Goal: Information Seeking & Learning: Learn about a topic

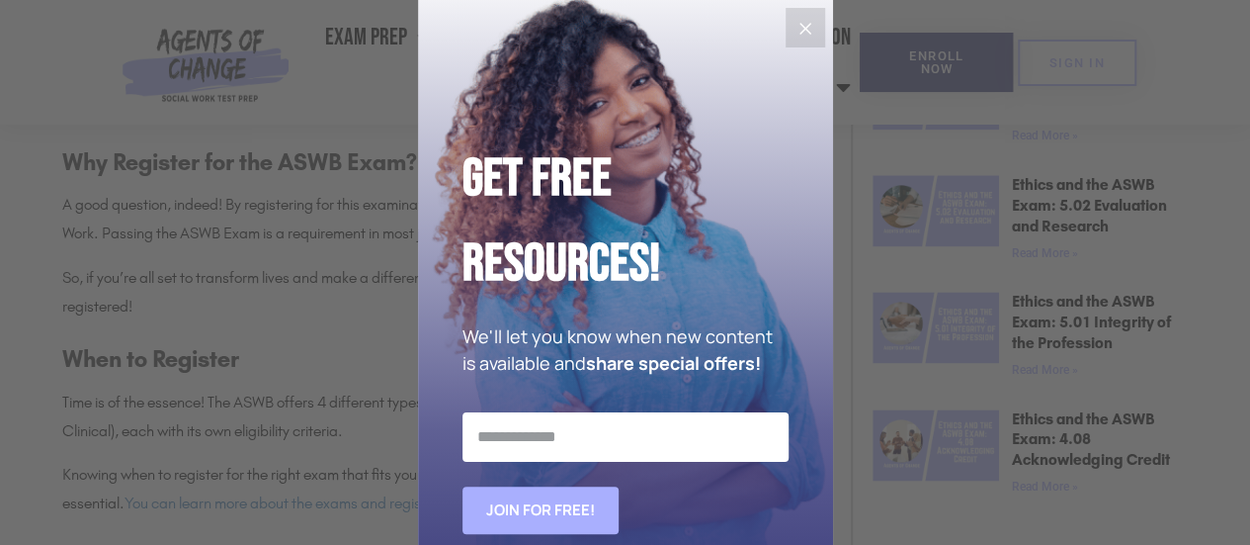
scroll to position [1242, 0]
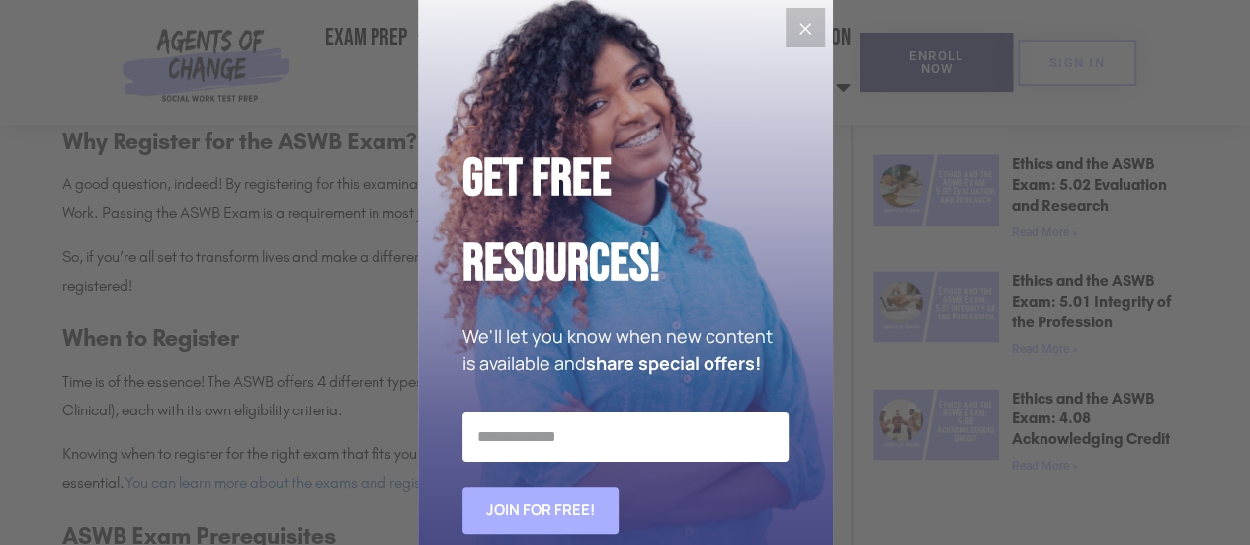
click at [794, 27] on icon "Close" at bounding box center [806, 29] width 24 height 24
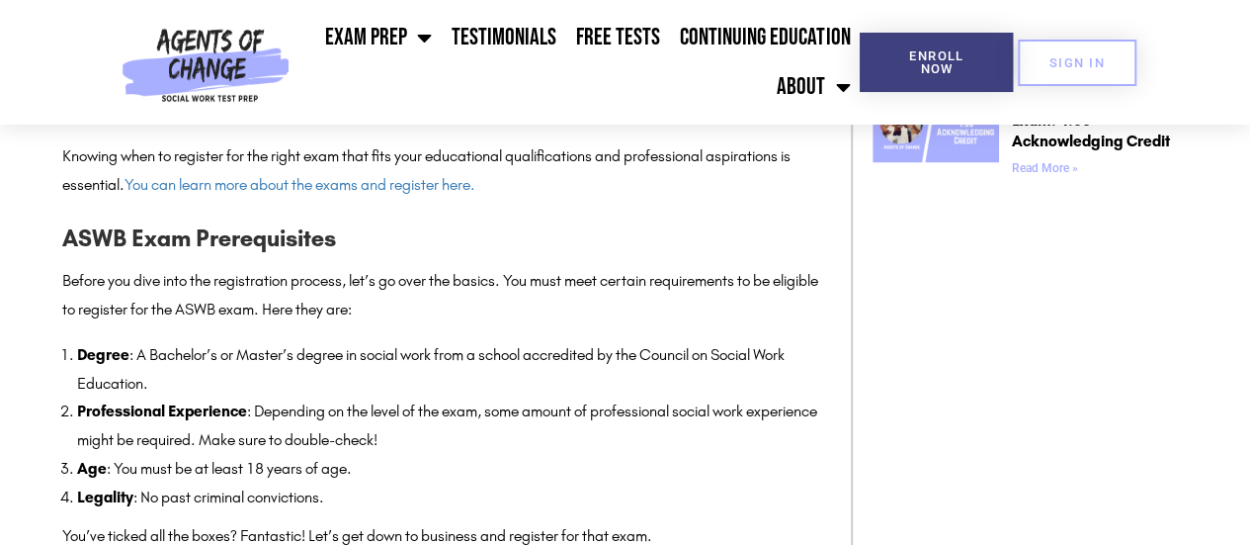
scroll to position [1460, 0]
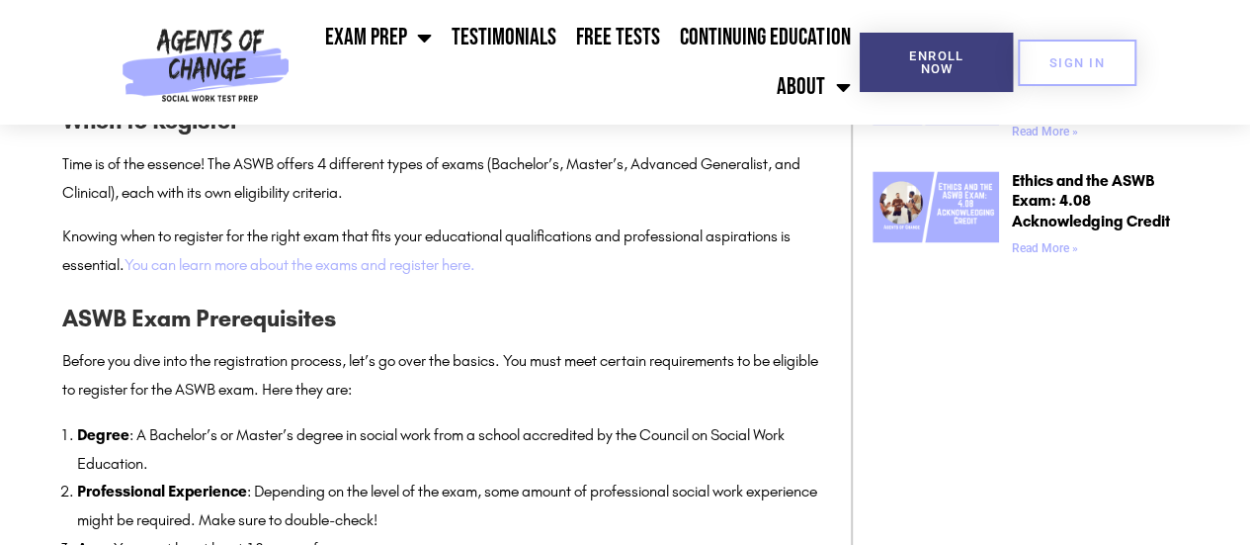
click at [308, 274] on link "You can learn more about the exams and register here." at bounding box center [300, 264] width 351 height 19
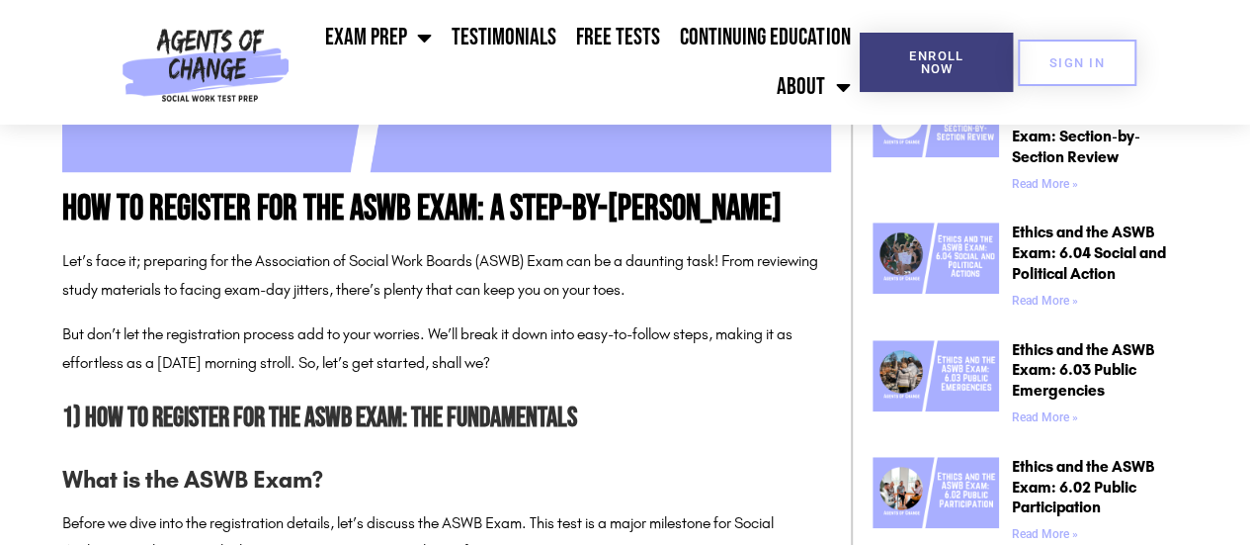
scroll to position [704, 0]
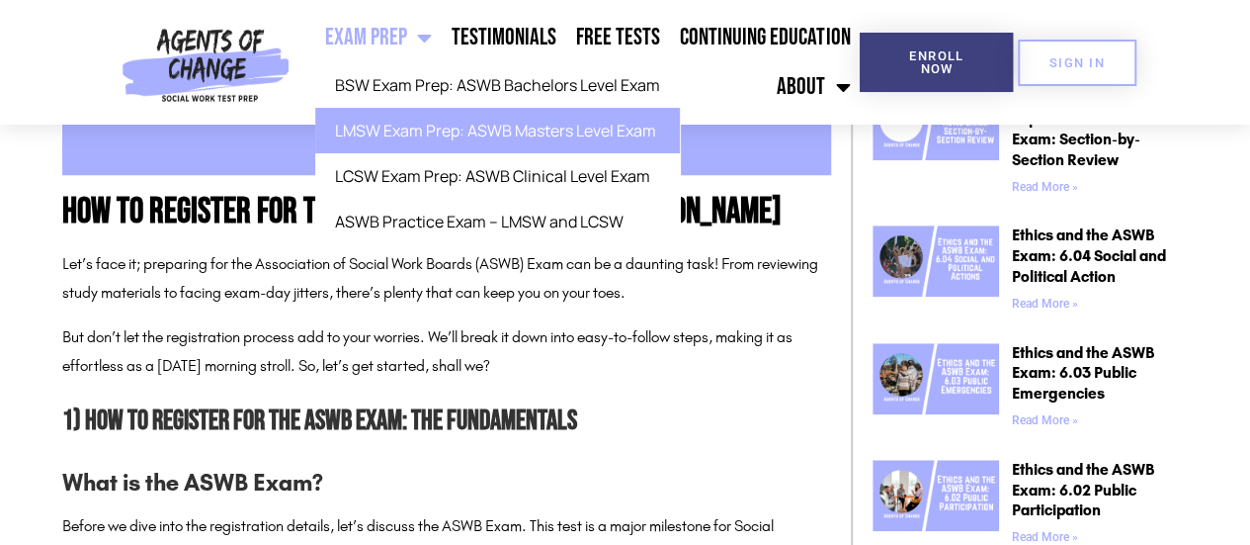
click at [449, 133] on link "LMSW Exam Prep: ASWB Masters Level Exam" at bounding box center [497, 130] width 365 height 45
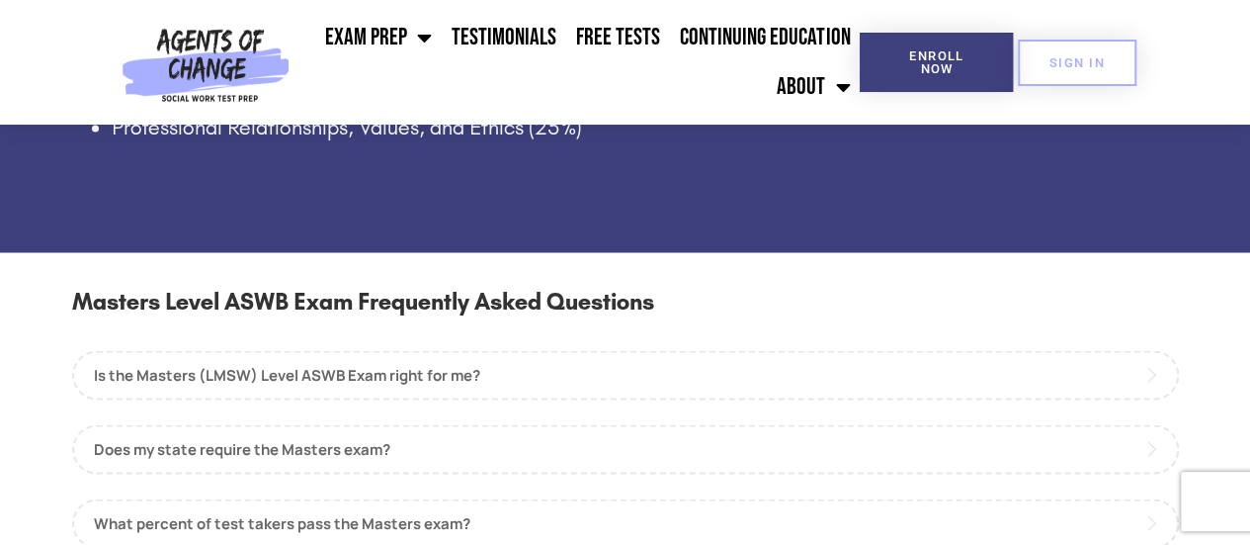
scroll to position [1714, 0]
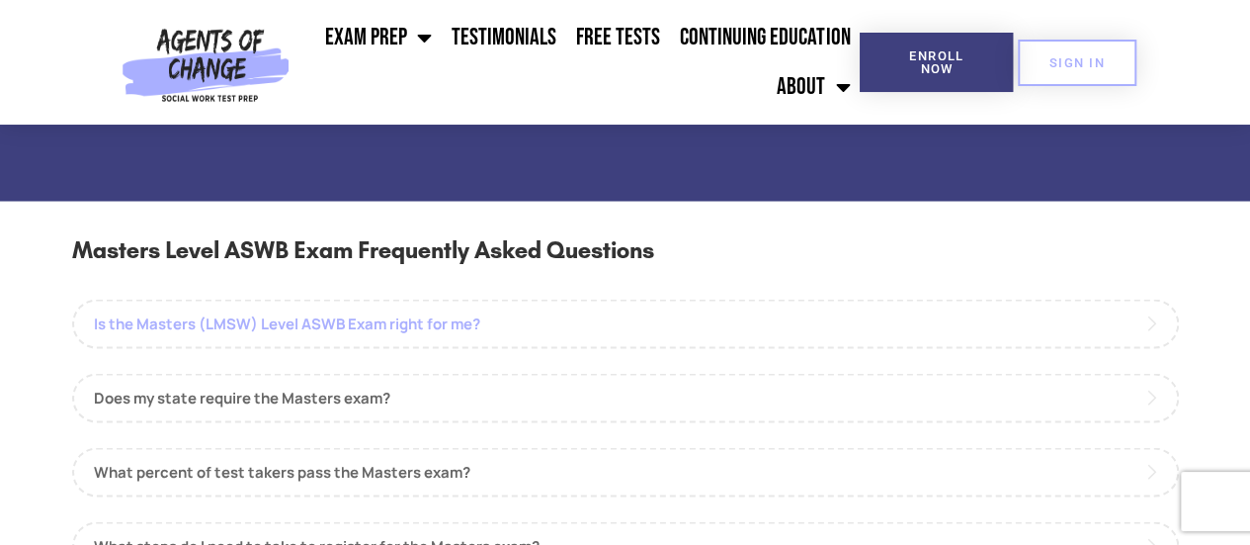
click at [1154, 334] on link "Is the Masters (LMSW) Level ASWB Exam right for me?" at bounding box center [625, 322] width 1107 height 49
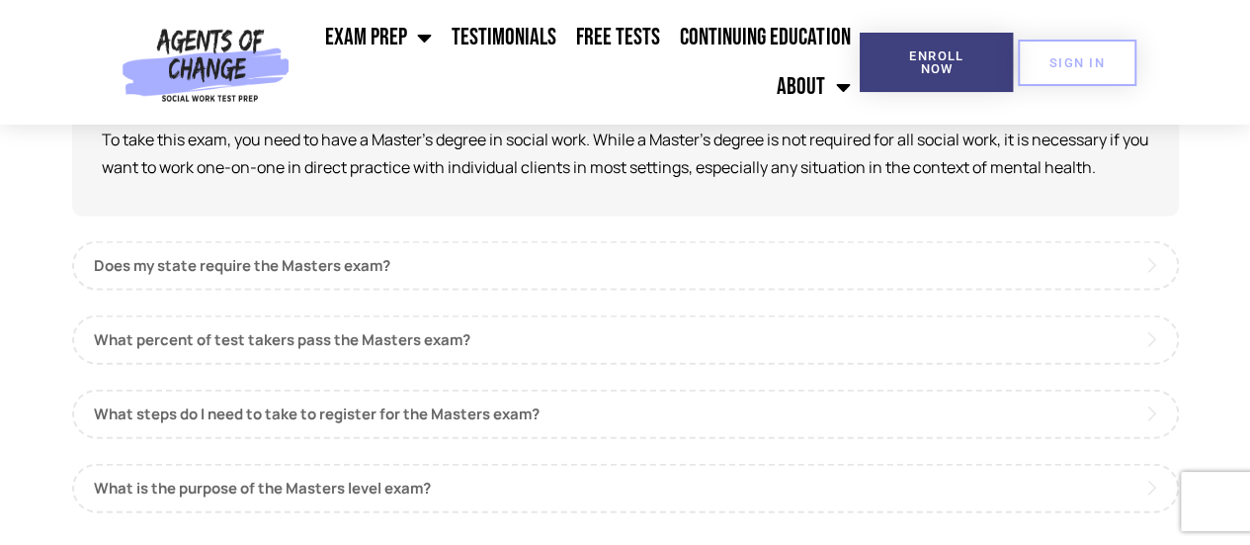
scroll to position [2012, 0]
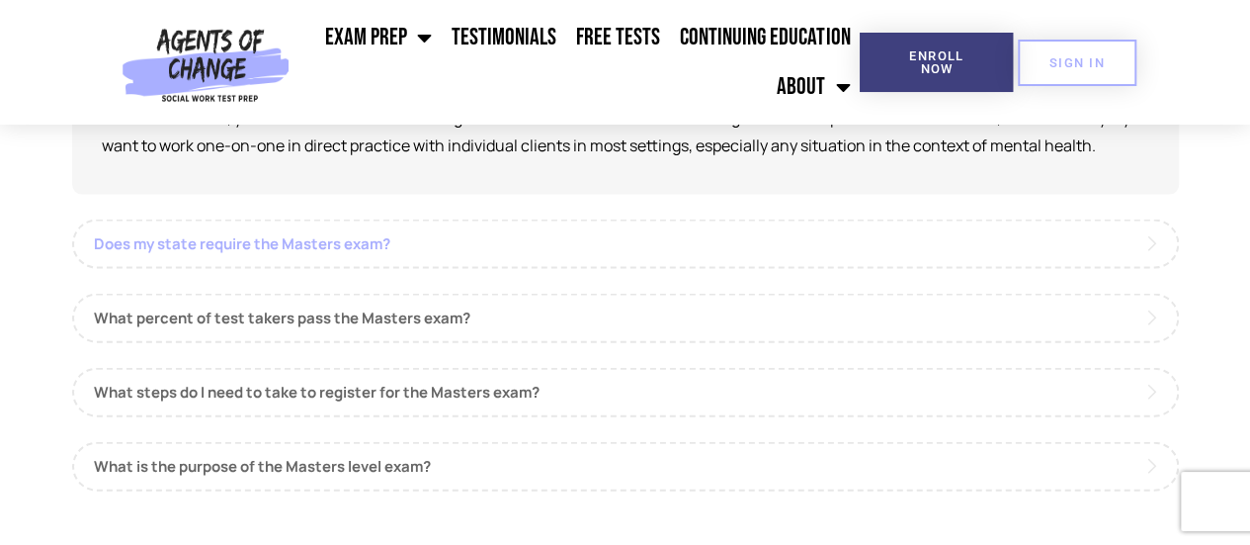
click at [1156, 245] on link "Does my state require the Masters exam?" at bounding box center [625, 243] width 1107 height 49
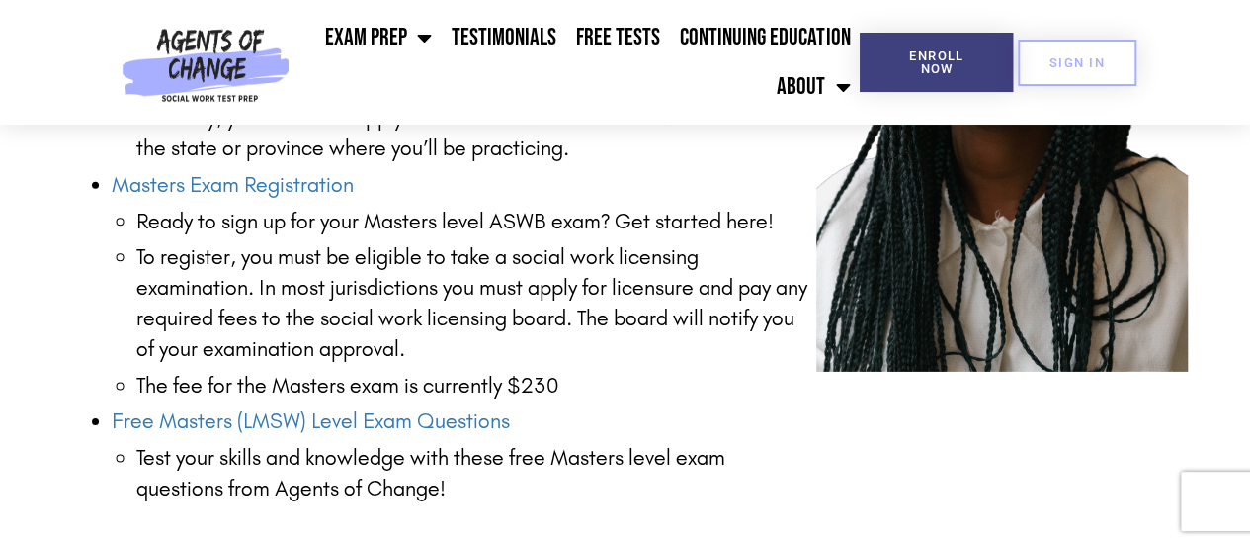
scroll to position [2955, 0]
